Goal: Download file/media

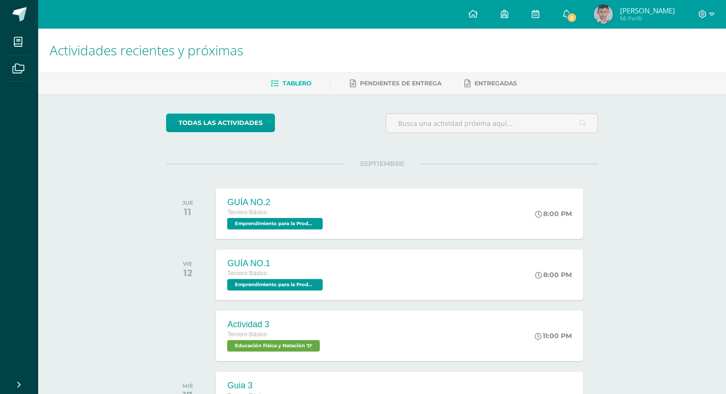
scroll to position [0, 3]
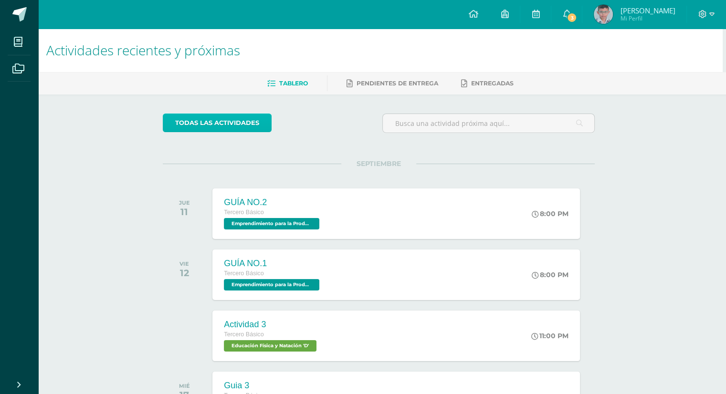
click at [224, 125] on link "todas las Actividades" at bounding box center [217, 123] width 109 height 19
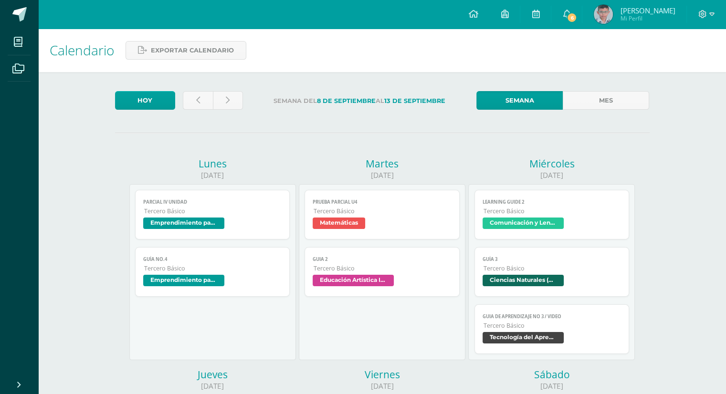
click at [508, 339] on span "Tecnología del Aprendizaje y la Comunicación (TIC)" at bounding box center [523, 337] width 81 height 11
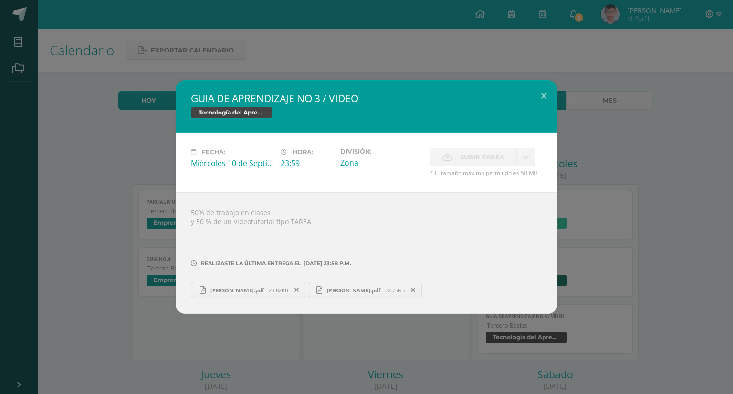
click at [382, 290] on span "Allan Fernando Federico Gonzalez Flores.pdf" at bounding box center [353, 290] width 63 height 7
click at [254, 291] on span "Allan Fernando Federico Gonzalez Flores.pdf" at bounding box center [237, 290] width 63 height 7
click at [265, 289] on span "Allan Fernando Federico Gonzalez Flores.pdf" at bounding box center [237, 290] width 63 height 7
click at [385, 293] on span "Allan Fernando Federico Gonzalez Flores.pdf" at bounding box center [353, 290] width 63 height 7
click at [260, 292] on span "Allan Fernando Federico Gonzalez Flores.pdf" at bounding box center [237, 290] width 63 height 7
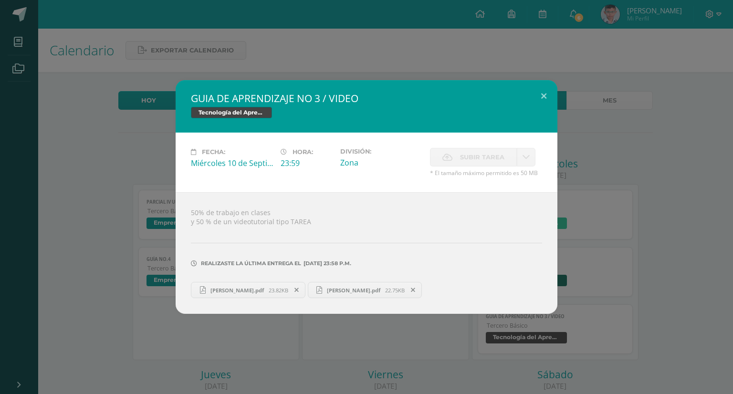
click at [250, 290] on span "Allan Fernando Federico Gonzalez Flores.pdf" at bounding box center [237, 290] width 63 height 7
